Goal: Task Accomplishment & Management: Use online tool/utility

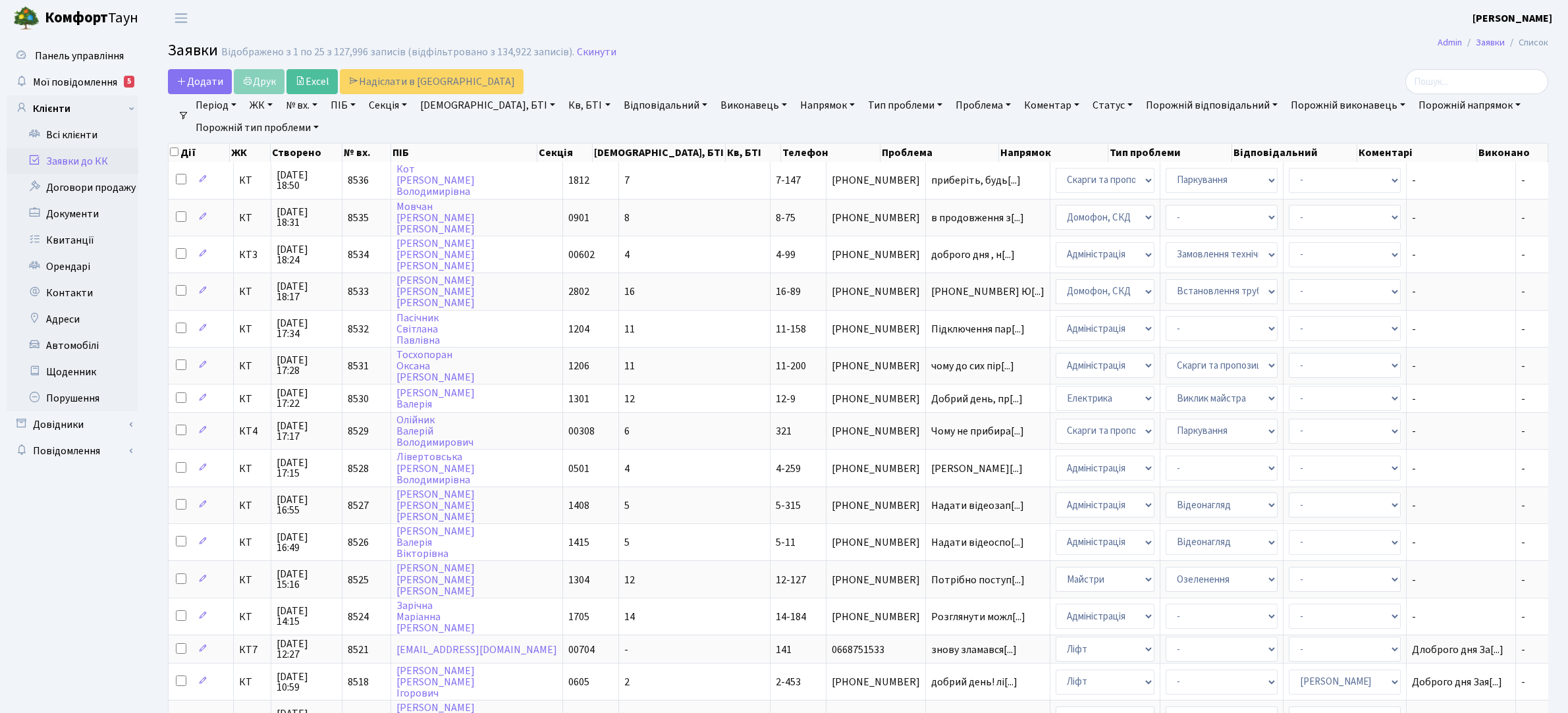
select select "25"
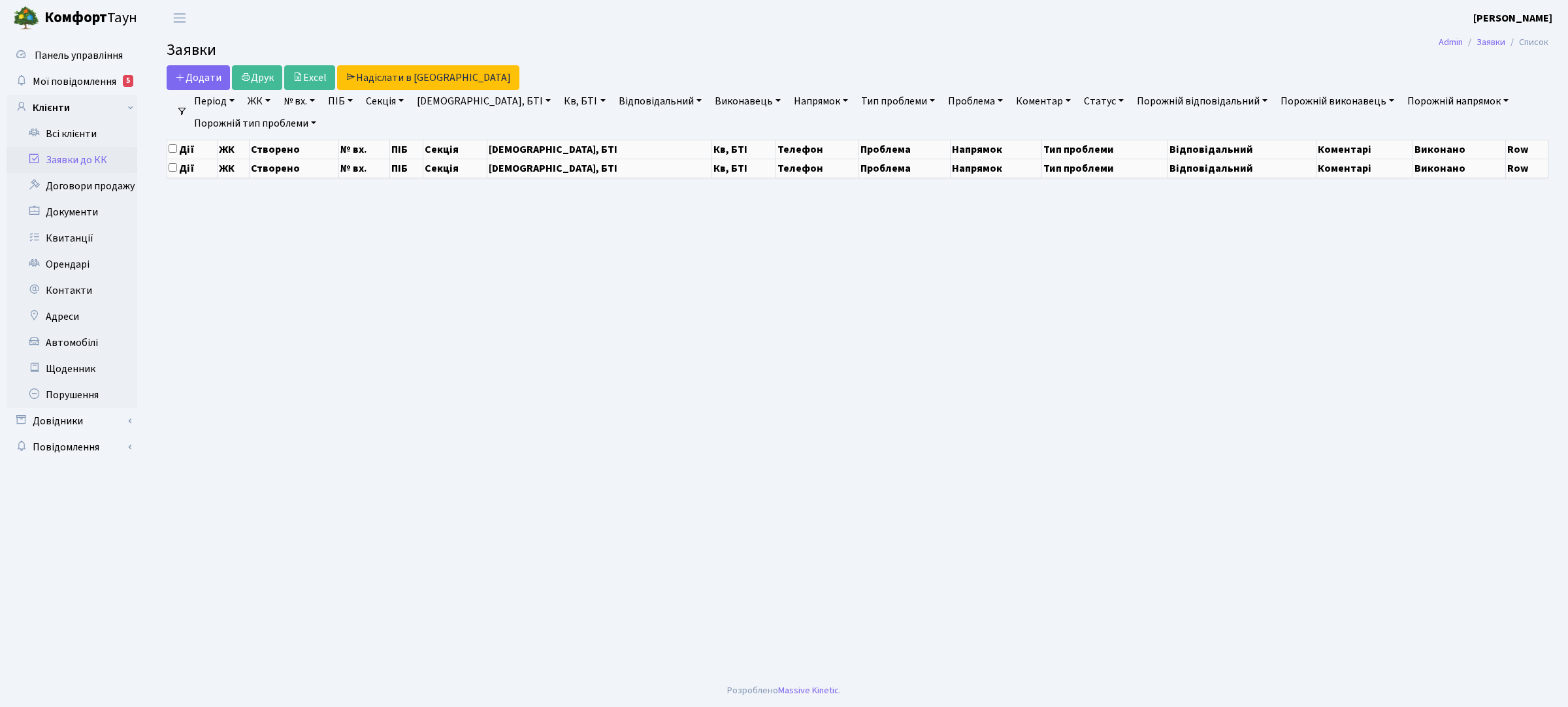
select select "25"
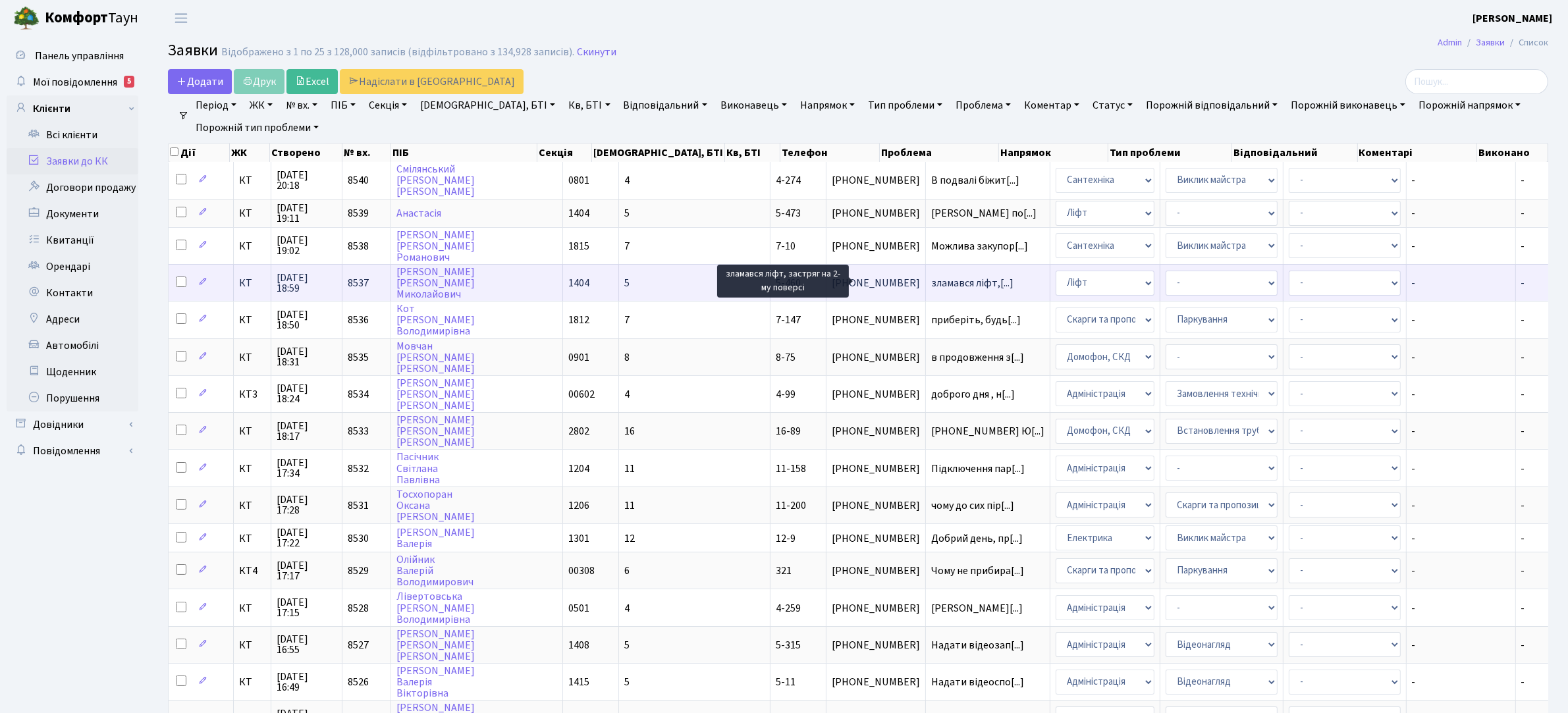
click at [932, 276] on span "зламався ліфт,[...]" at bounding box center [973, 283] width 82 height 15
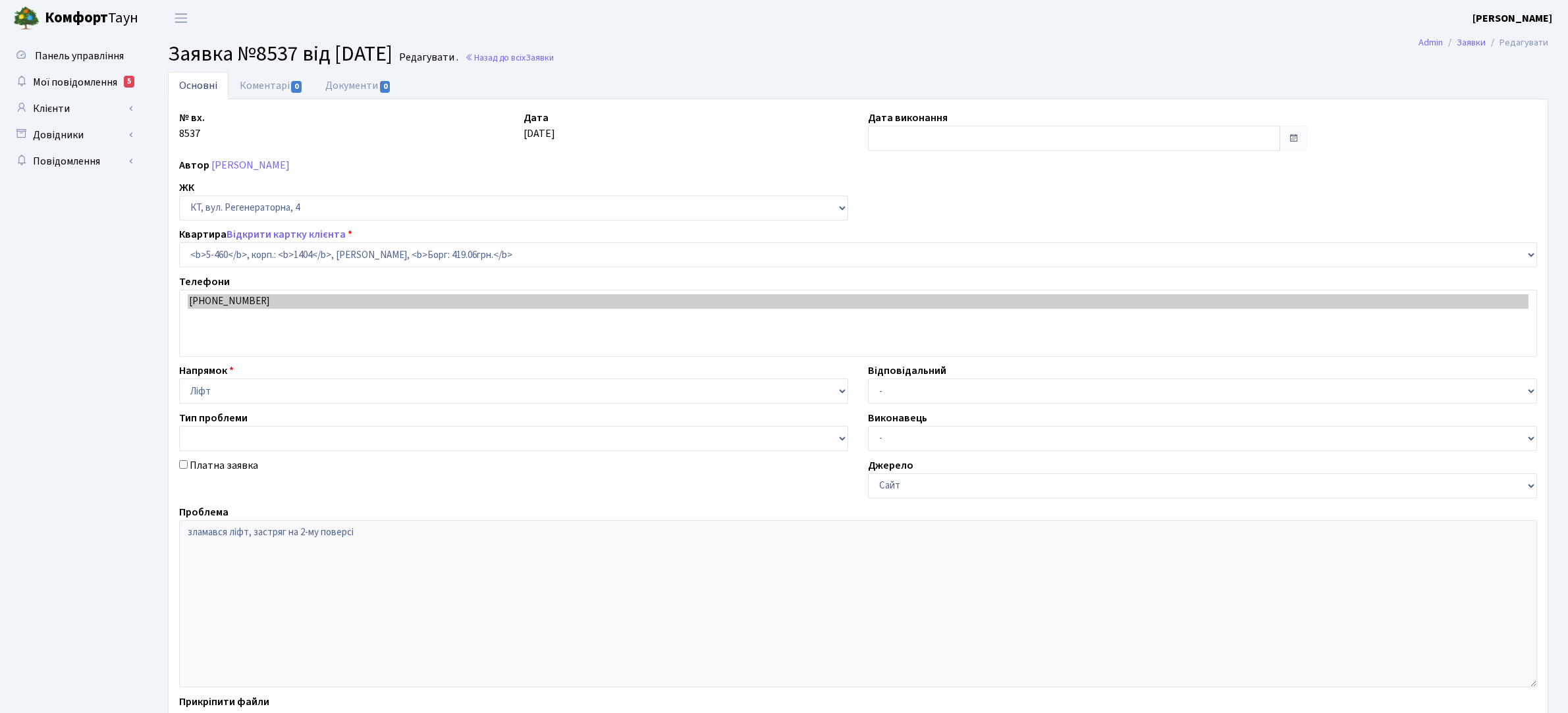
select select "2068"
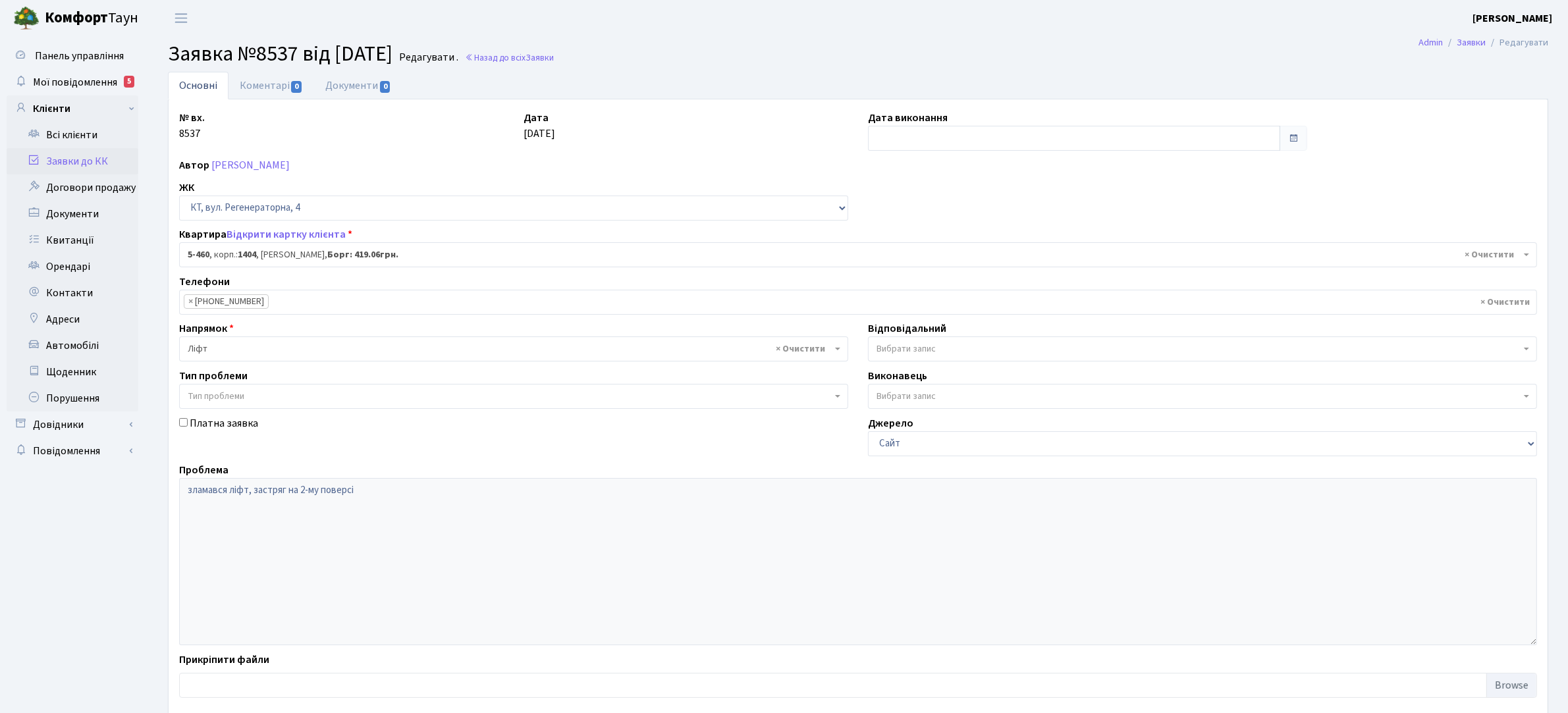
click at [86, 164] on link "Заявки до КК" at bounding box center [72, 162] width 132 height 26
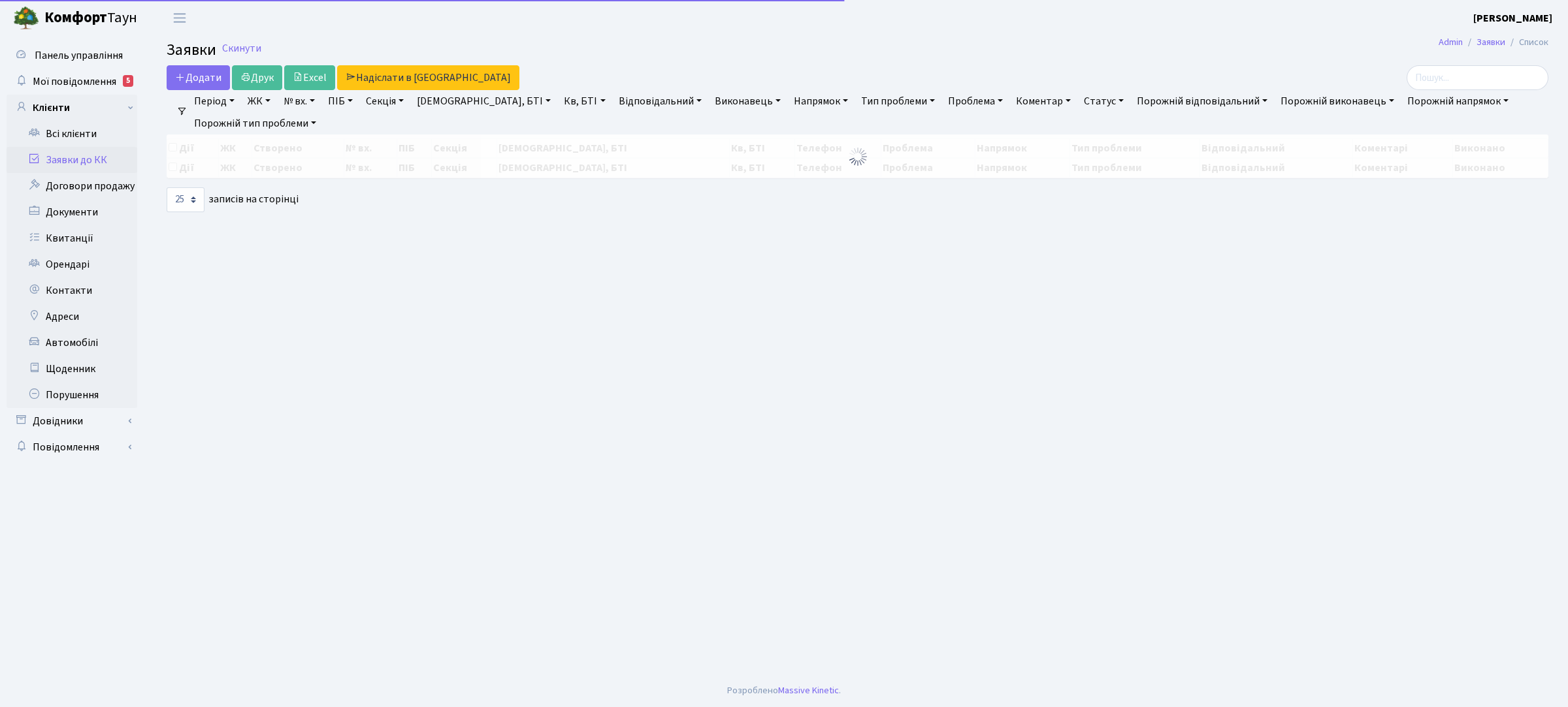
select select "25"
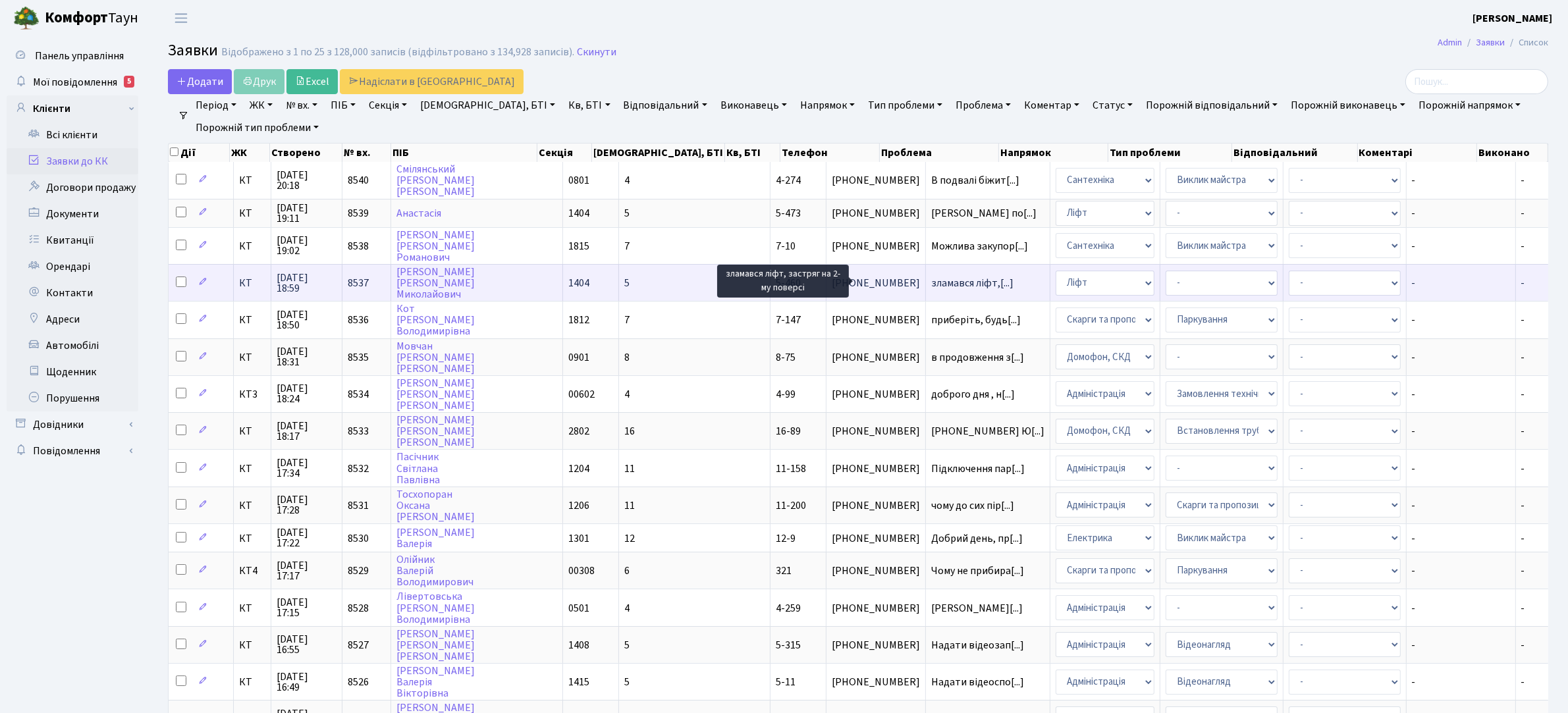
click at [932, 279] on span "зламався ліфт,[...]" at bounding box center [973, 283] width 82 height 15
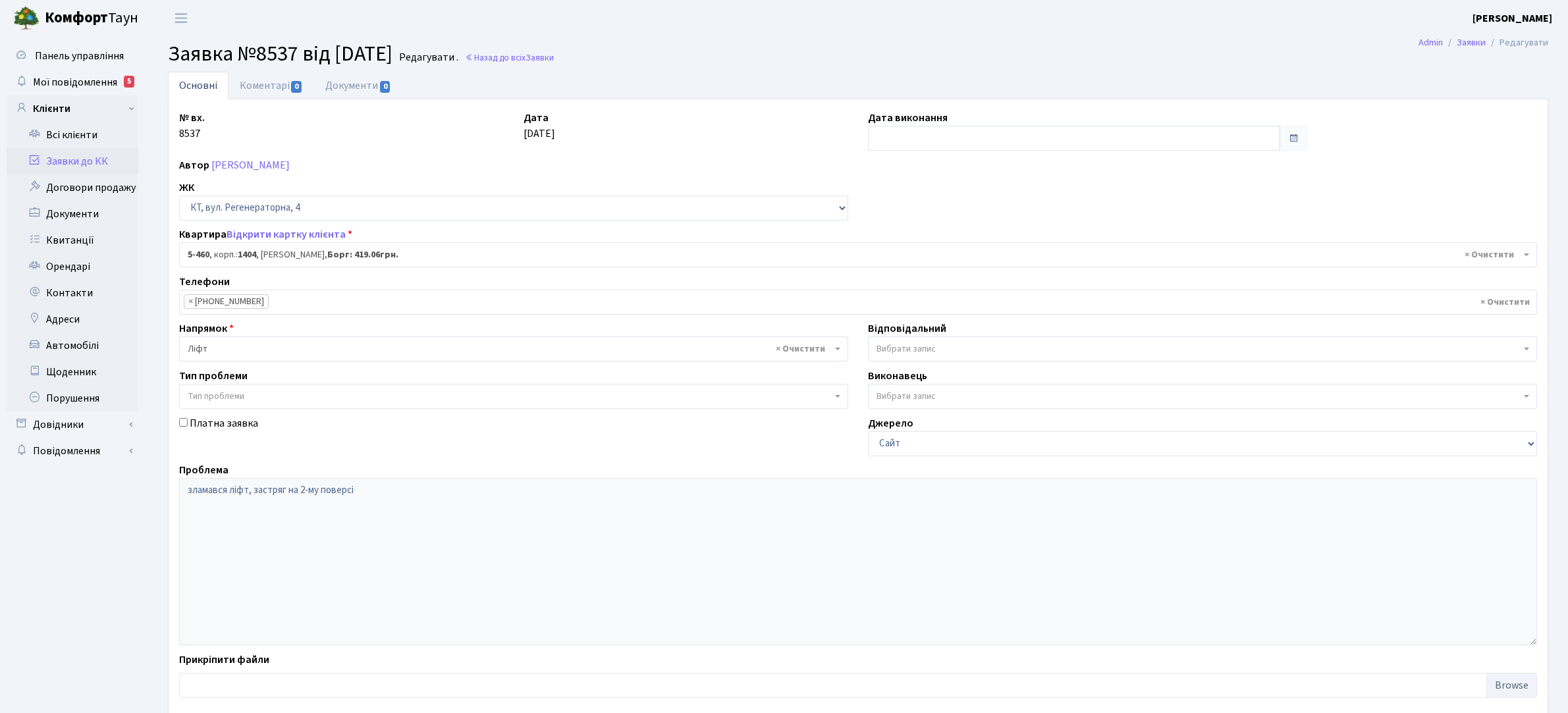
select select "2068"
click at [265, 89] on link "Коментарі 0" at bounding box center [271, 85] width 86 height 27
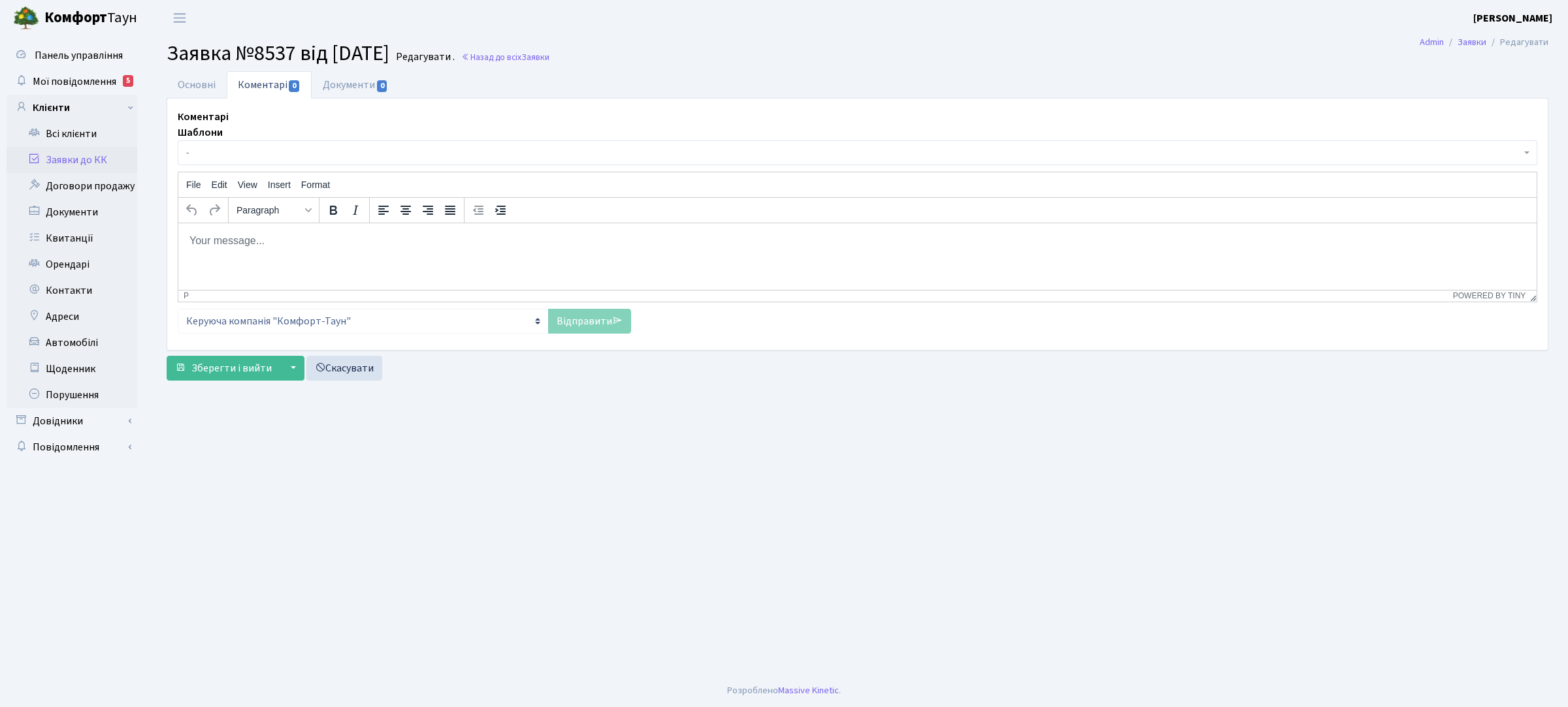
click at [298, 244] on p "Rich Text Area. Press ALT-0 for help." at bounding box center [857, 240] width 1337 height 14
click at [586, 321] on link "Відправити" at bounding box center [590, 321] width 83 height 25
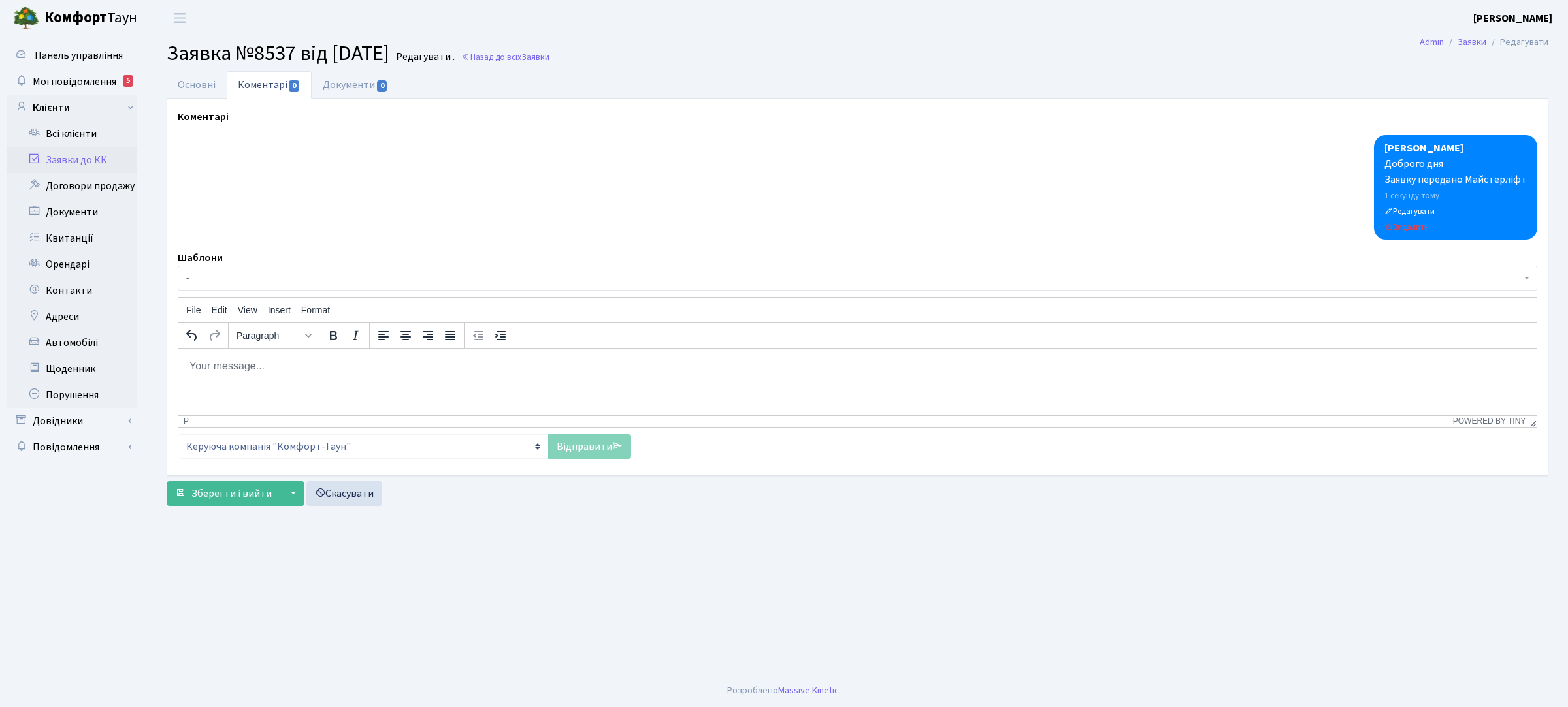
click at [99, 157] on link "Заявки до КК" at bounding box center [71, 160] width 131 height 26
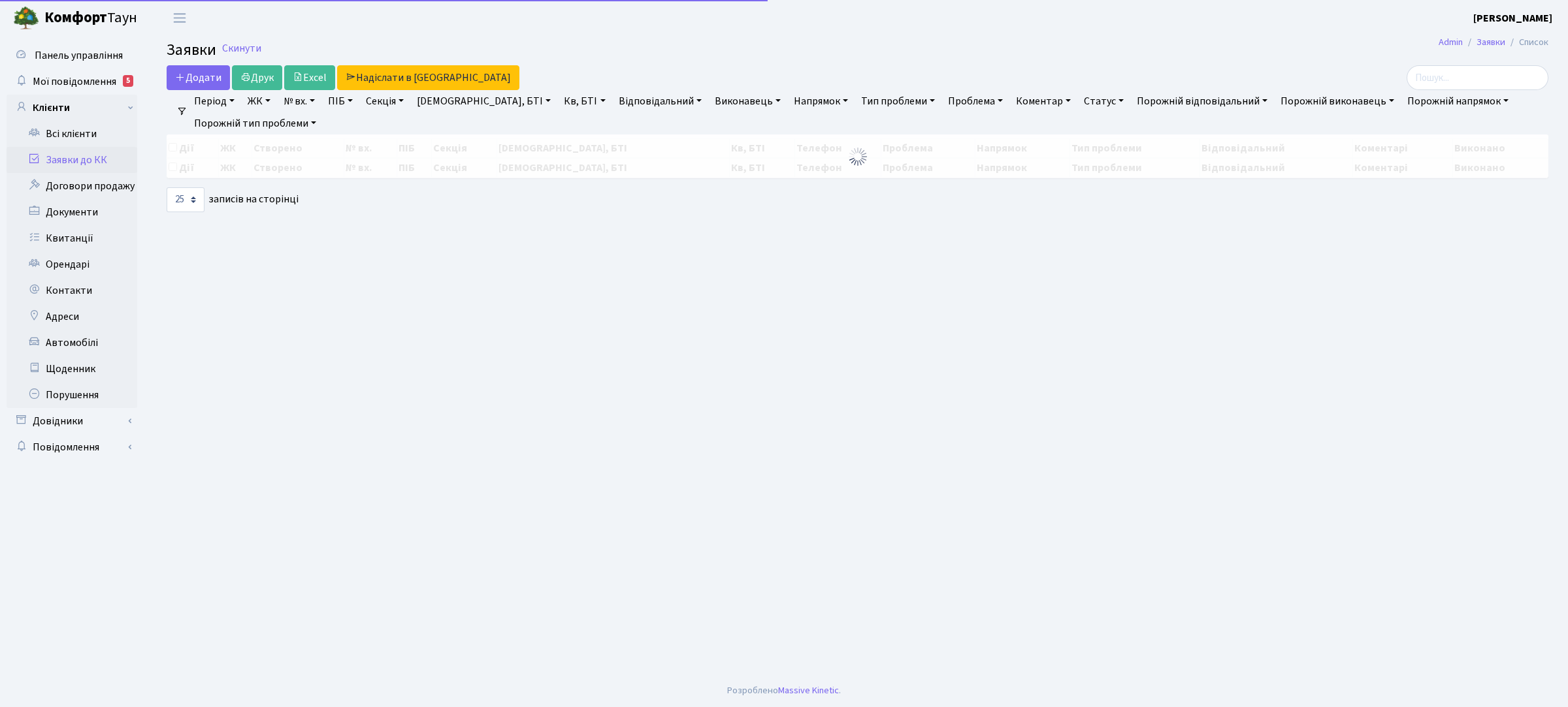
select select "25"
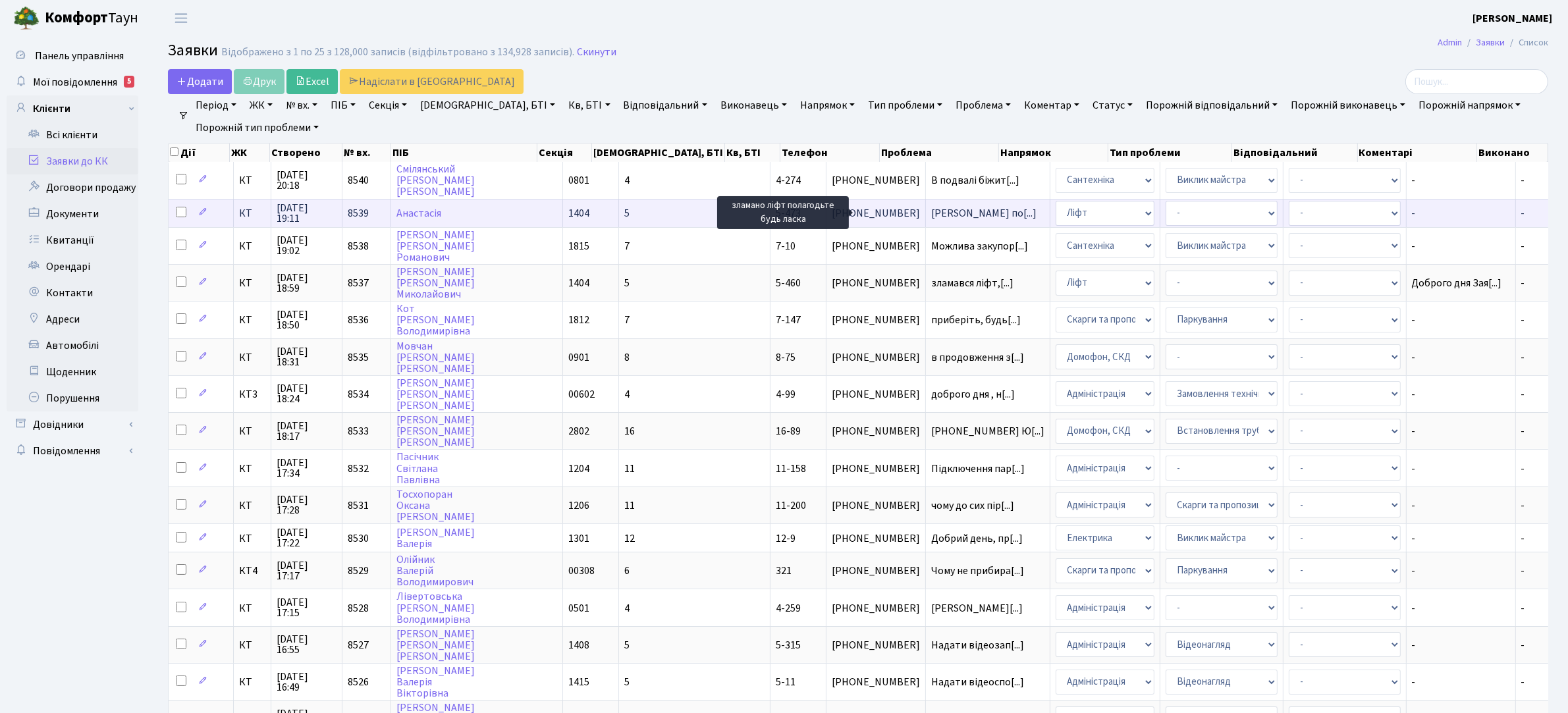
click at [932, 212] on span "[PERSON_NAME] по[...]" at bounding box center [984, 213] width 105 height 15
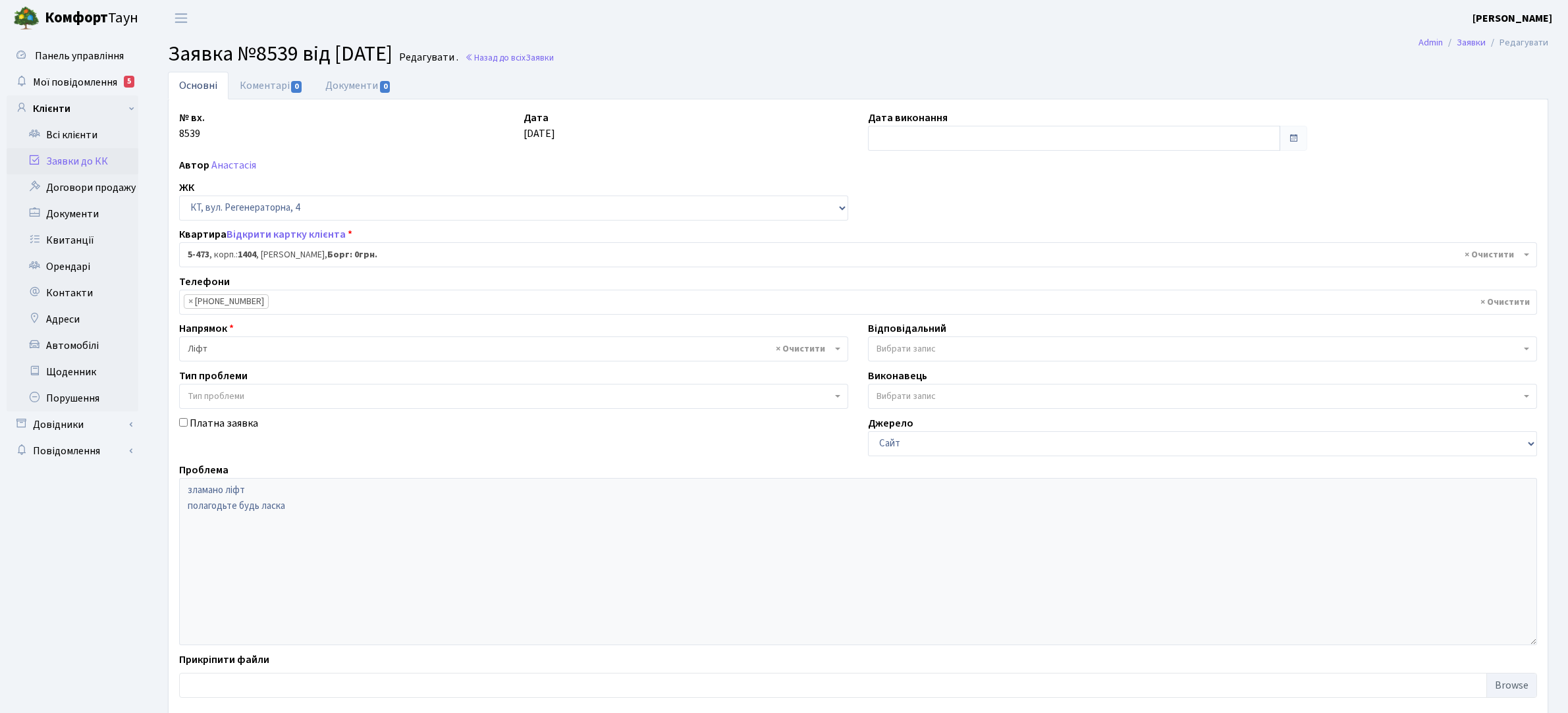
select select "2081"
click at [274, 89] on link "Коментарі 0" at bounding box center [271, 85] width 86 height 27
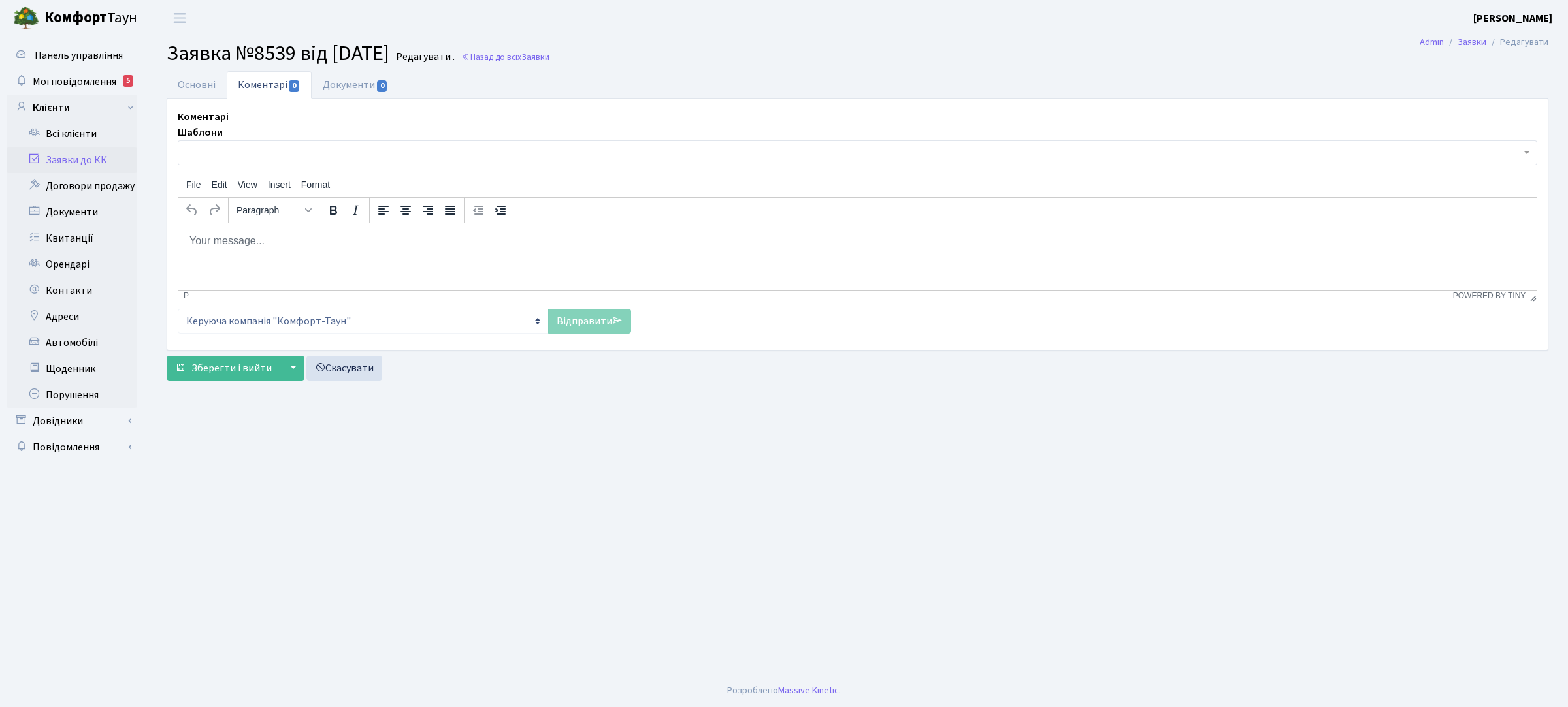
click at [328, 247] on p "Rich Text Area. Press ALT-0 for help." at bounding box center [857, 240] width 1337 height 14
click at [606, 327] on link "Відправити" at bounding box center [590, 321] width 83 height 25
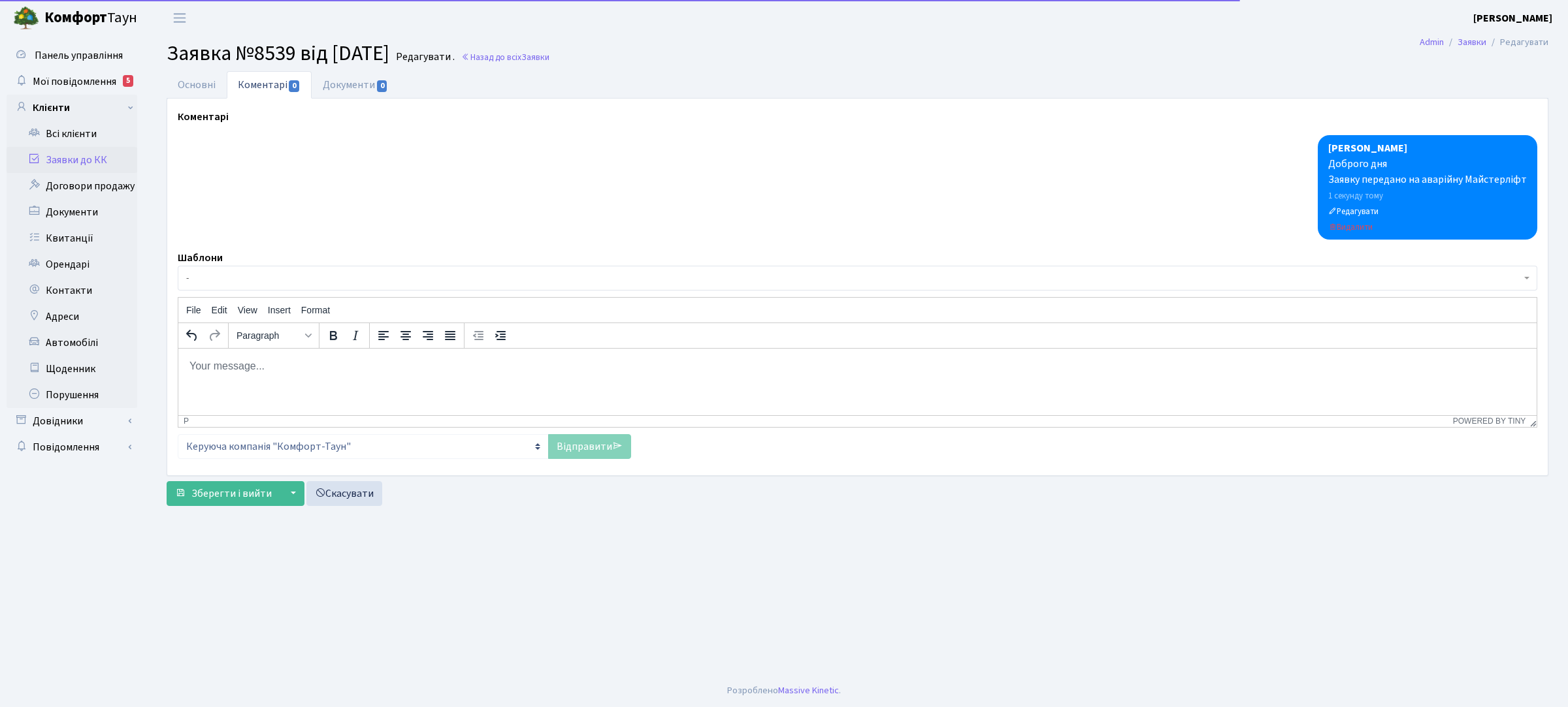
click at [95, 162] on link "Заявки до КК" at bounding box center [71, 160] width 131 height 26
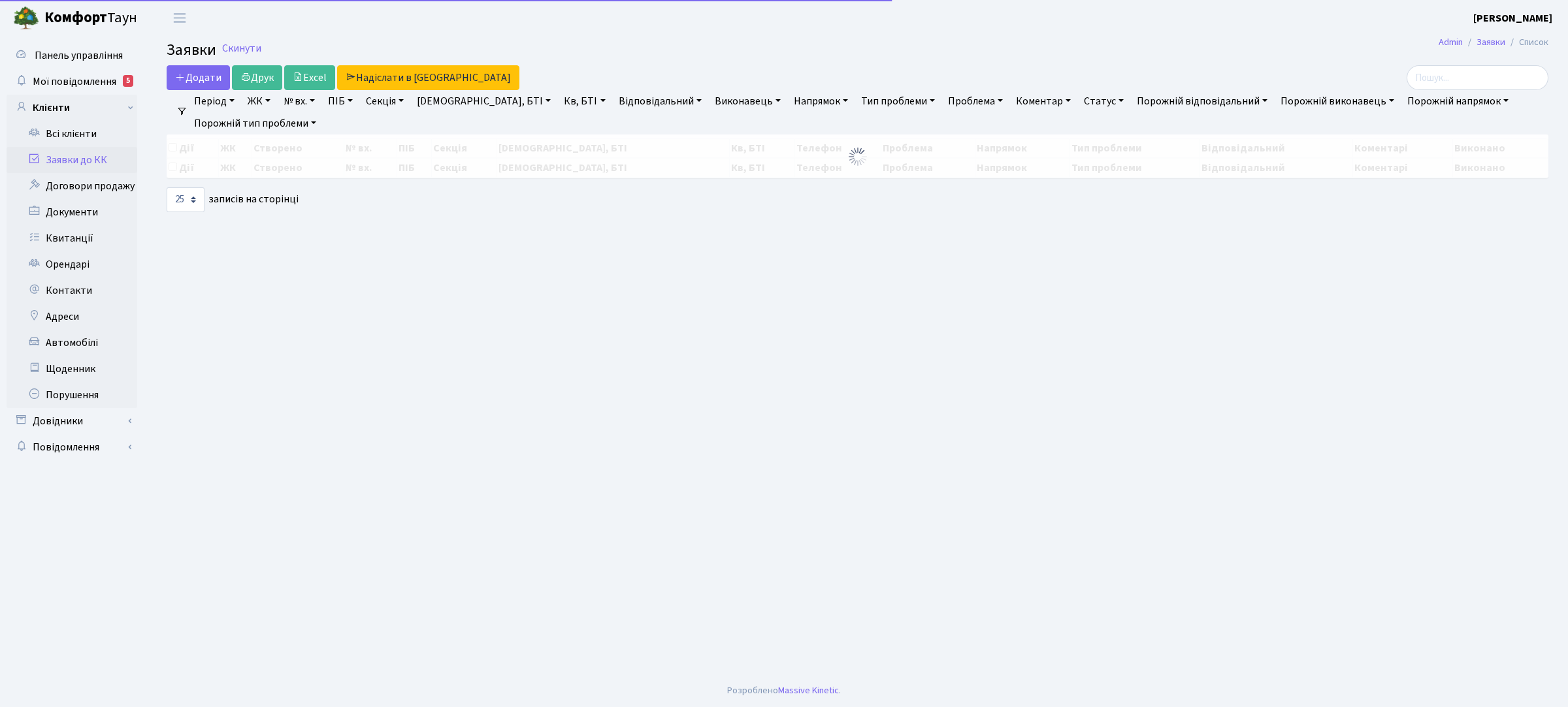
select select "25"
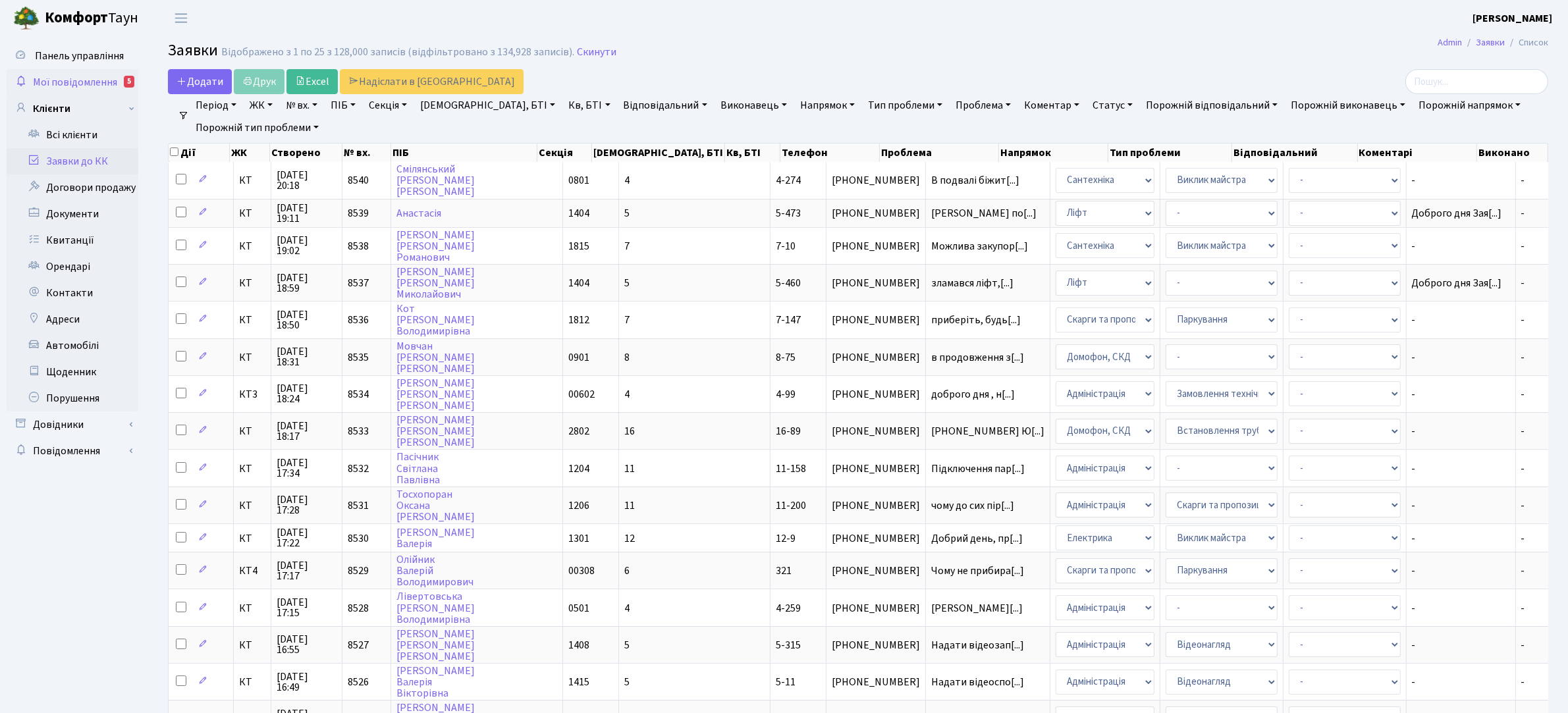
click at [96, 80] on span "Мої повідомлення" at bounding box center [75, 82] width 84 height 15
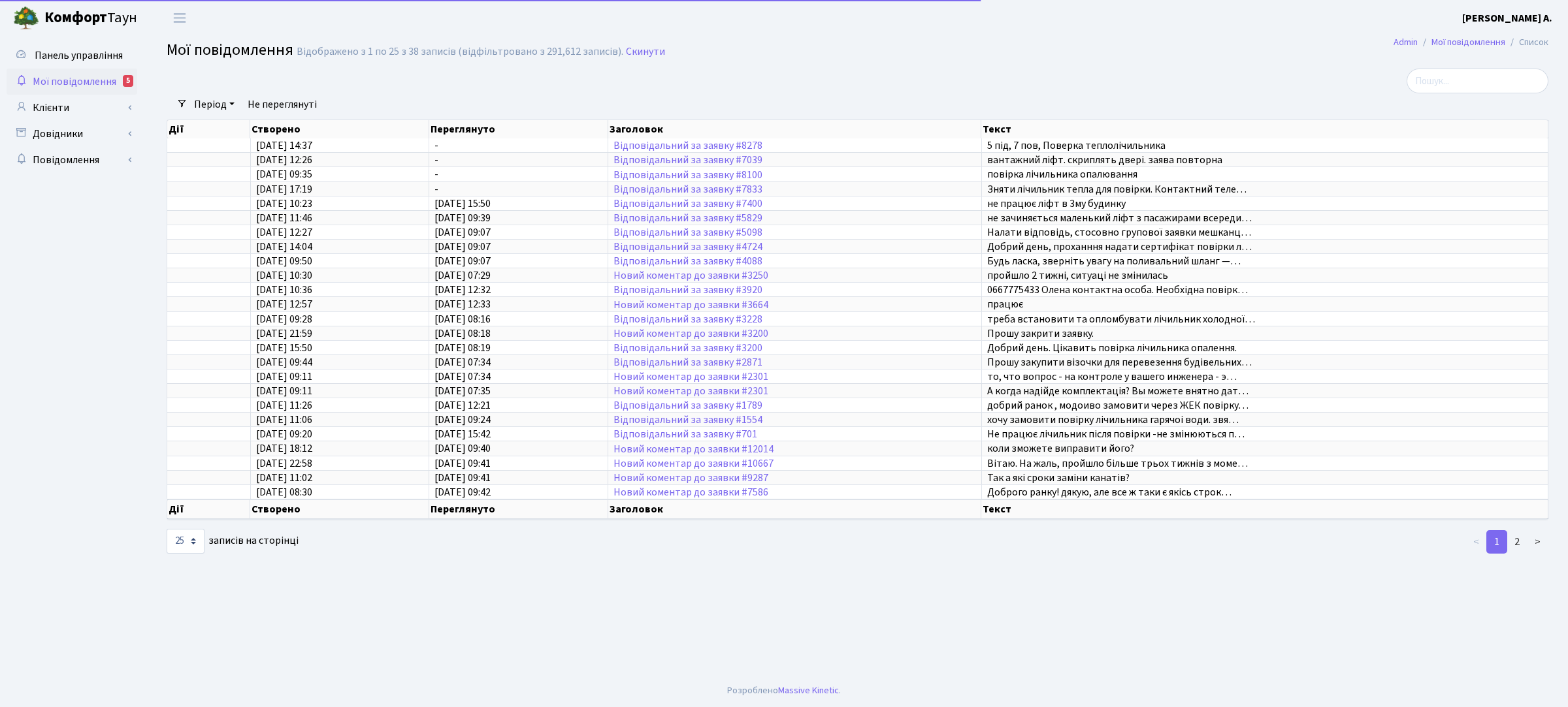
select select "25"
